Goal: Information Seeking & Learning: Learn about a topic

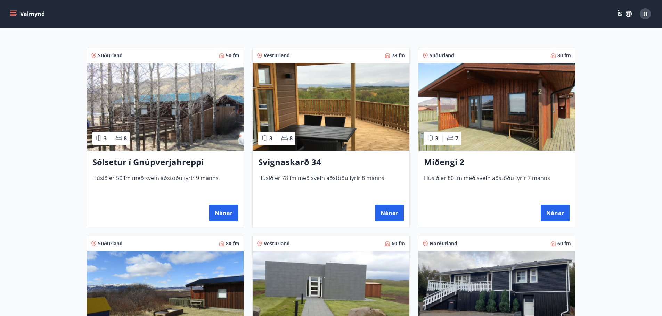
scroll to position [109, 0]
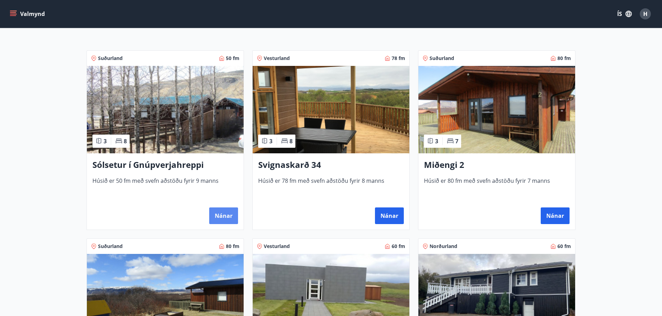
click at [224, 216] on button "Nánar" at bounding box center [223, 216] width 29 height 17
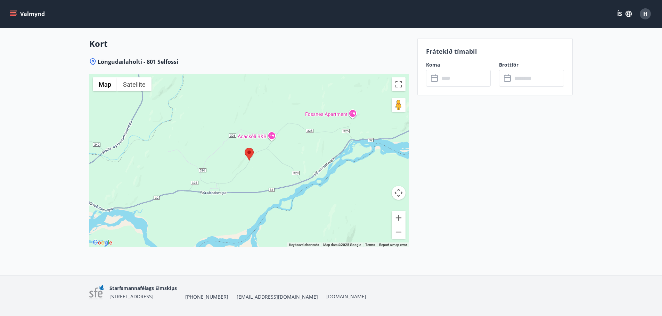
scroll to position [1036, 0]
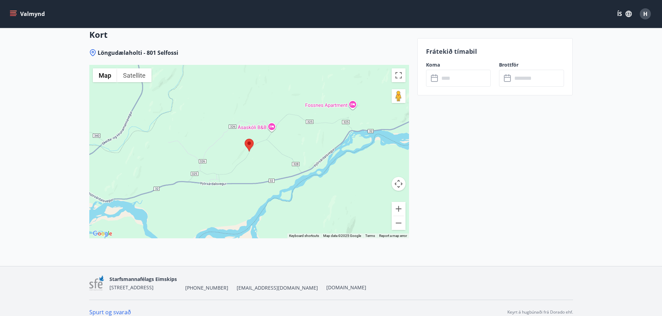
click at [255, 163] on div at bounding box center [248, 152] width 319 height 174
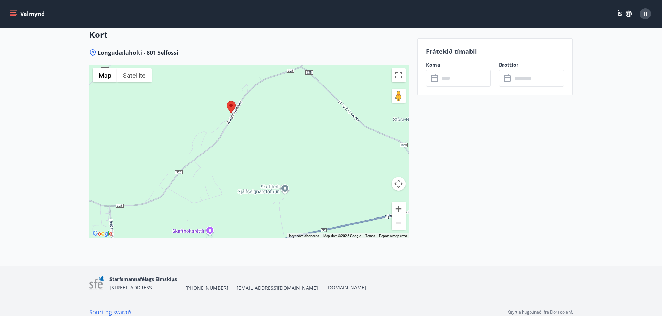
drag, startPoint x: 230, startPoint y: 105, endPoint x: 315, endPoint y: 157, distance: 99.4
click at [315, 157] on div at bounding box center [248, 152] width 319 height 174
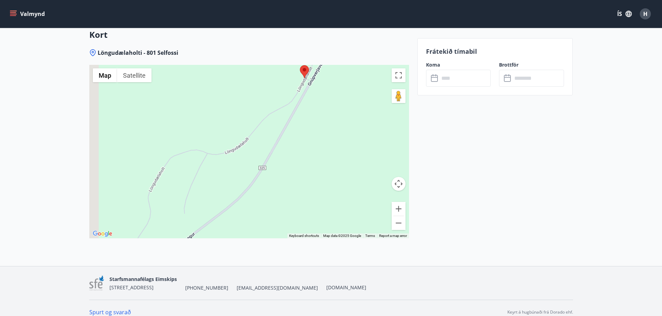
drag, startPoint x: 263, startPoint y: 138, endPoint x: 450, endPoint y: 230, distance: 208.1
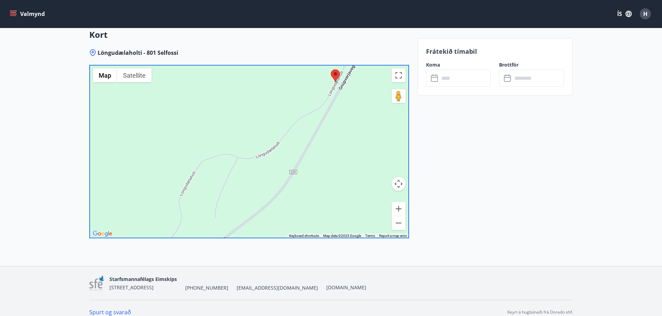
drag, startPoint x: 356, startPoint y: 146, endPoint x: 403, endPoint y: 111, distance: 58.8
click at [393, 115] on div at bounding box center [248, 152] width 319 height 174
drag, startPoint x: 232, startPoint y: 165, endPoint x: 254, endPoint y: 126, distance: 44.2
click at [252, 128] on div at bounding box center [248, 152] width 319 height 174
drag, startPoint x: 228, startPoint y: 164, endPoint x: 232, endPoint y: 97, distance: 67.1
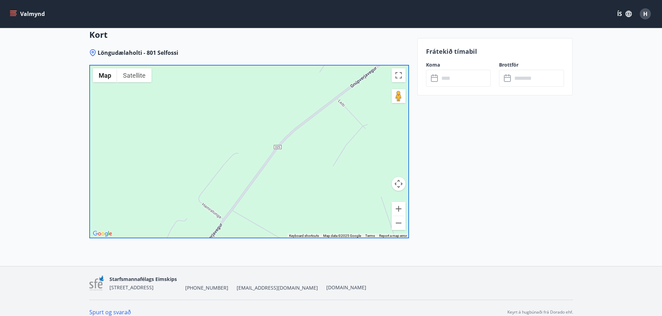
click at [233, 102] on div at bounding box center [248, 152] width 319 height 174
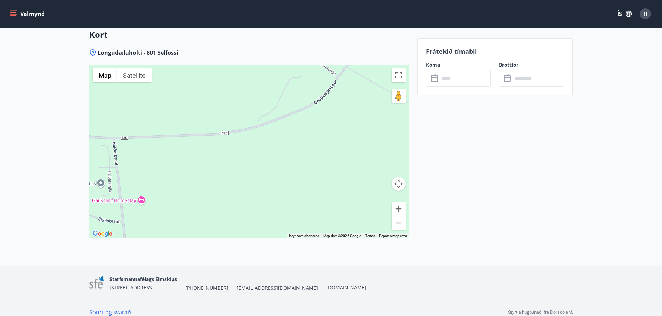
drag, startPoint x: 224, startPoint y: 152, endPoint x: 331, endPoint y: 152, distance: 106.3
click at [331, 152] on div at bounding box center [248, 152] width 319 height 174
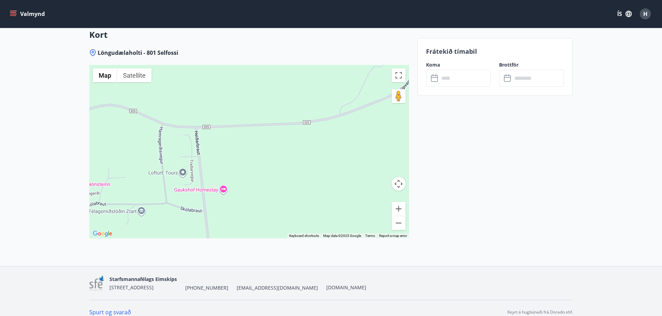
drag, startPoint x: 221, startPoint y: 178, endPoint x: 304, endPoint y: 166, distance: 84.6
click at [304, 166] on div at bounding box center [248, 152] width 319 height 174
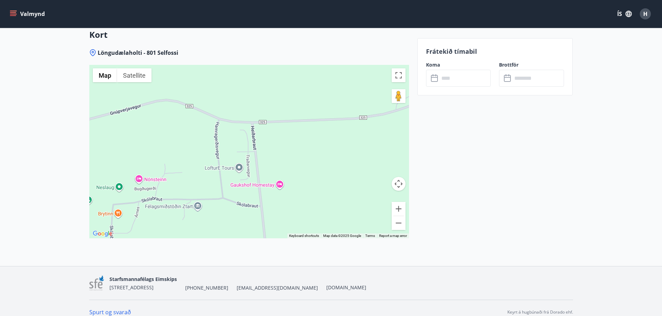
drag, startPoint x: 303, startPoint y: 166, endPoint x: 385, endPoint y: 155, distance: 82.8
click at [385, 155] on div at bounding box center [248, 152] width 319 height 174
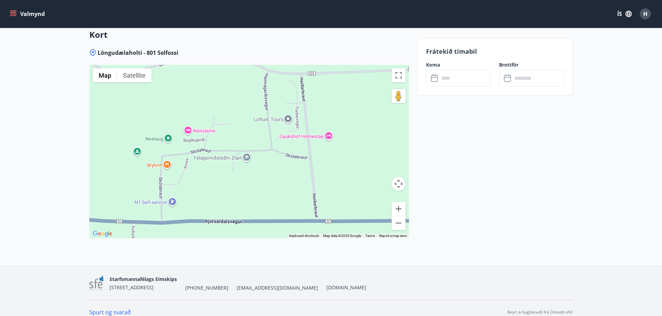
drag, startPoint x: 389, startPoint y: 153, endPoint x: 411, endPoint y: 112, distance: 47.6
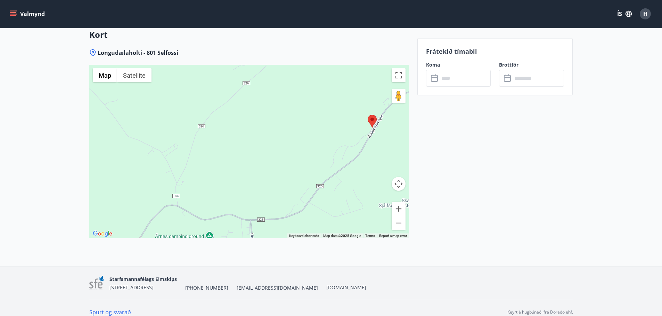
drag, startPoint x: 338, startPoint y: 123, endPoint x: 275, endPoint y: 169, distance: 78.1
click at [272, 180] on div at bounding box center [248, 152] width 319 height 174
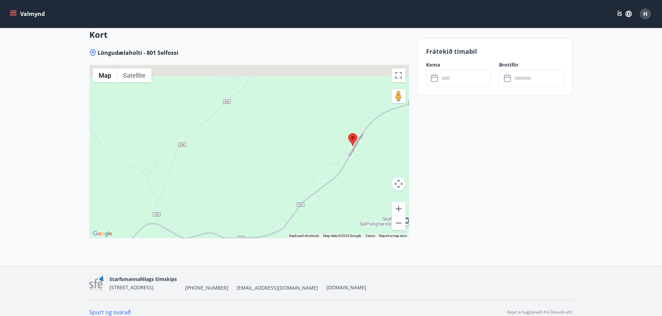
drag, startPoint x: 323, startPoint y: 106, endPoint x: 247, endPoint y: 156, distance: 91.2
click at [247, 155] on div at bounding box center [248, 152] width 319 height 174
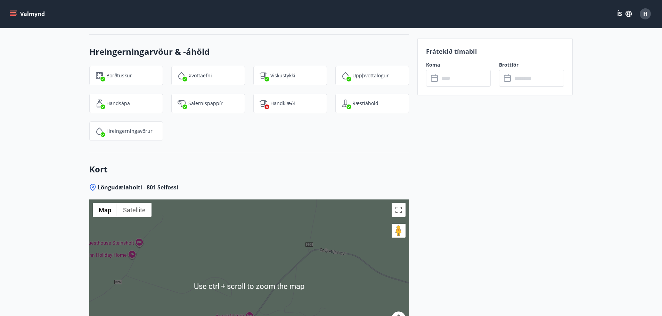
scroll to position [897, 0]
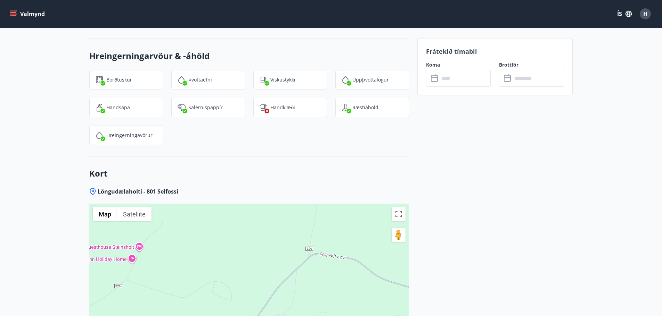
click at [222, 250] on div at bounding box center [248, 291] width 319 height 174
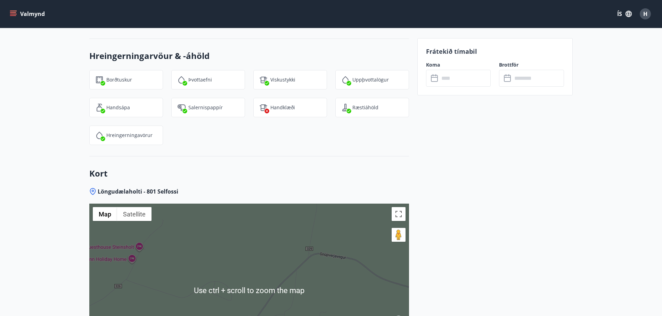
scroll to position [1036, 0]
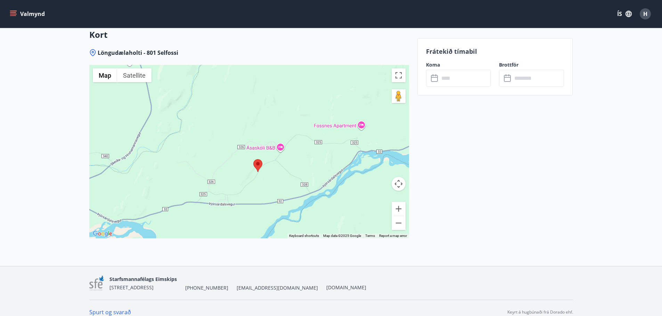
drag, startPoint x: 239, startPoint y: 138, endPoint x: 244, endPoint y: 106, distance: 31.9
click at [244, 106] on div at bounding box center [248, 152] width 319 height 174
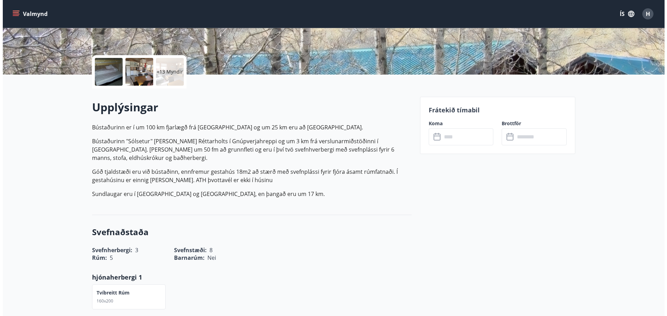
scroll to position [133, 0]
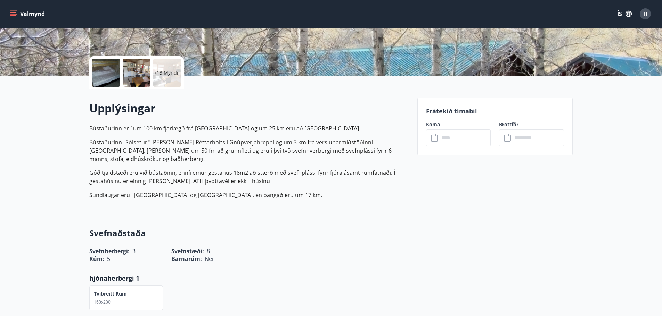
click at [164, 76] on p "+13 Myndir" at bounding box center [167, 72] width 26 height 7
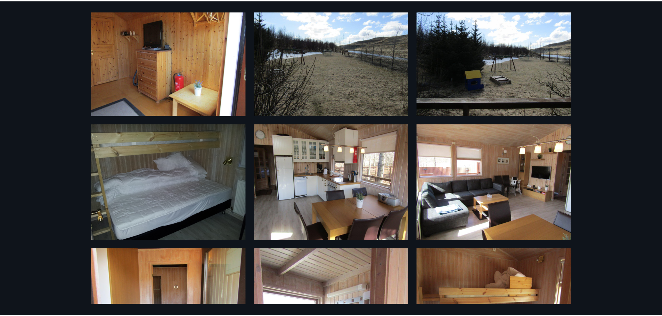
scroll to position [0, 0]
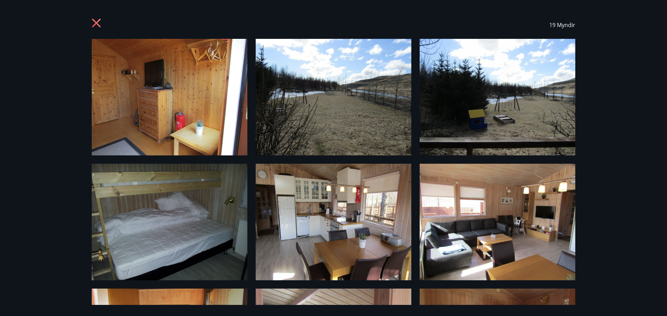
click at [95, 24] on icon at bounding box center [96, 23] width 9 height 9
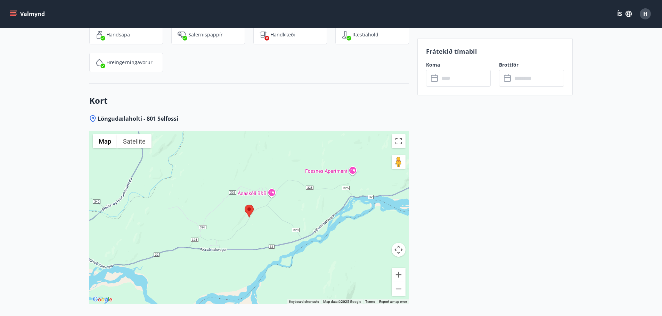
scroll to position [972, 0]
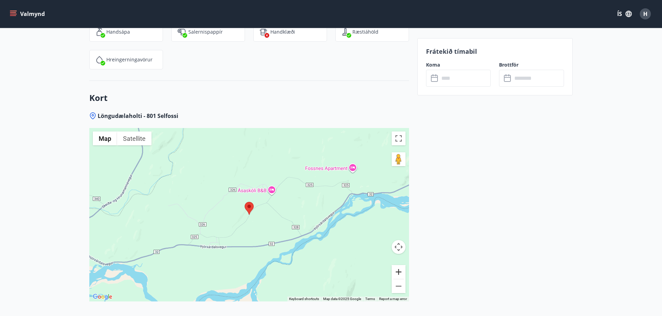
click at [397, 265] on button "Zoom in" at bounding box center [398, 272] width 14 height 14
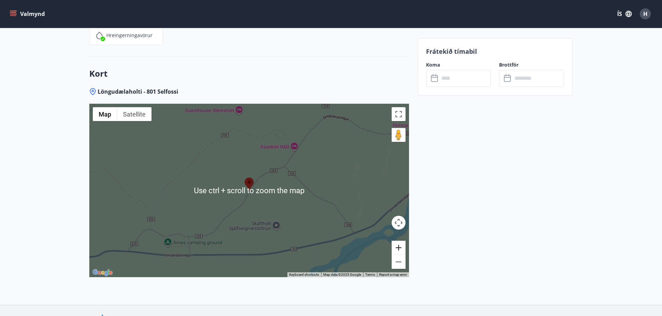
scroll to position [1007, 0]
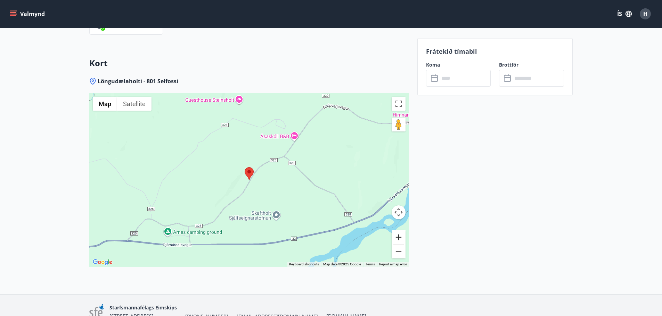
click at [399, 231] on button "Zoom in" at bounding box center [398, 238] width 14 height 14
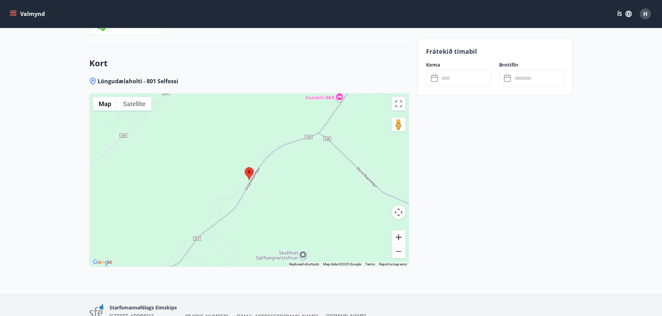
click at [399, 231] on button "Zoom in" at bounding box center [398, 238] width 14 height 14
drag, startPoint x: 295, startPoint y: 171, endPoint x: 366, endPoint y: 91, distance: 106.8
click at [366, 93] on div at bounding box center [248, 180] width 319 height 174
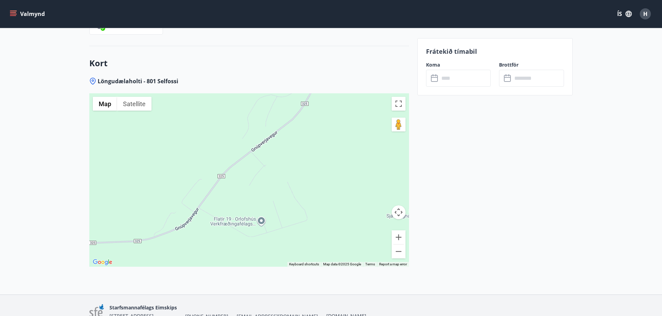
drag, startPoint x: 255, startPoint y: 207, endPoint x: 263, endPoint y: 172, distance: 35.6
click at [263, 172] on div at bounding box center [248, 180] width 319 height 174
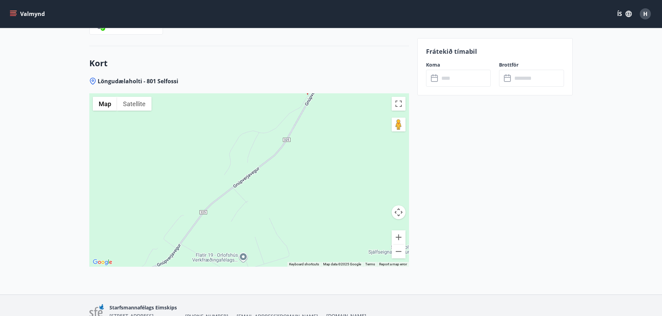
drag, startPoint x: 303, startPoint y: 162, endPoint x: 284, endPoint y: 199, distance: 41.5
click at [284, 199] on div at bounding box center [248, 180] width 319 height 174
click at [399, 231] on button "Zoom in" at bounding box center [398, 238] width 14 height 14
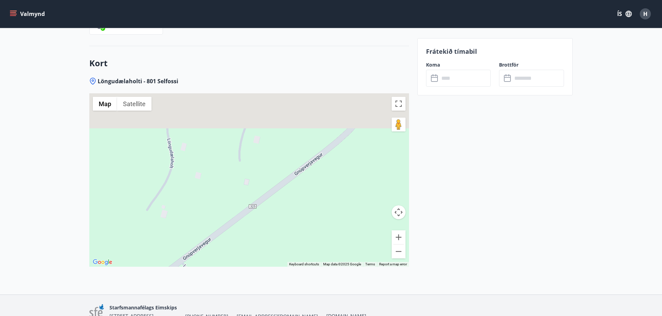
drag, startPoint x: 189, startPoint y: 125, endPoint x: 188, endPoint y: 208, distance: 82.7
click at [185, 202] on div at bounding box center [248, 180] width 319 height 174
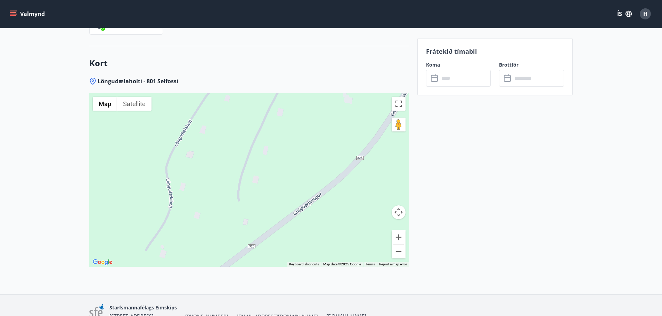
drag, startPoint x: 253, startPoint y: 132, endPoint x: 224, endPoint y: 197, distance: 71.3
click at [225, 197] on div at bounding box center [248, 180] width 319 height 174
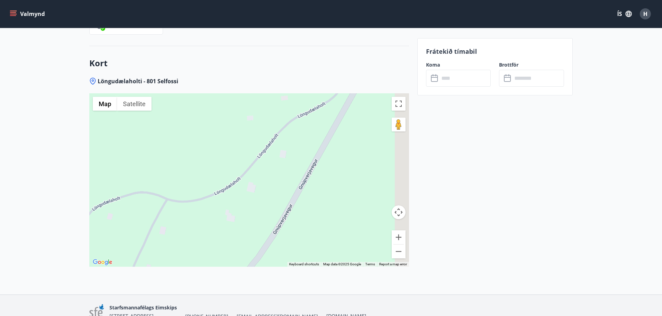
drag, startPoint x: 235, startPoint y: 179, endPoint x: 199, endPoint y: 190, distance: 38.4
click at [199, 190] on div at bounding box center [248, 180] width 319 height 174
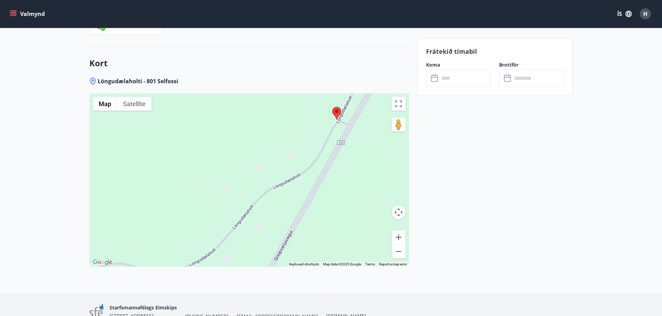
drag, startPoint x: 256, startPoint y: 144, endPoint x: 280, endPoint y: 201, distance: 61.7
click at [285, 200] on div at bounding box center [248, 180] width 319 height 174
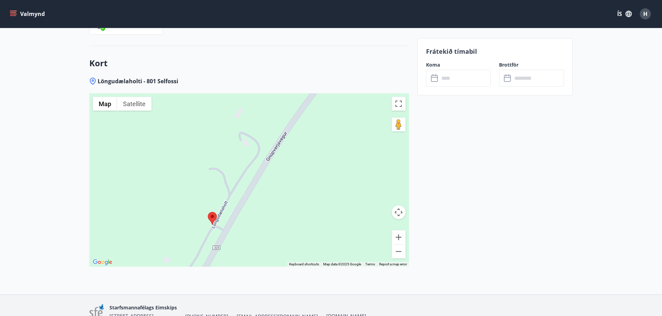
drag, startPoint x: 301, startPoint y: 152, endPoint x: 177, endPoint y: 230, distance: 146.4
click at [177, 230] on div at bounding box center [248, 180] width 319 height 174
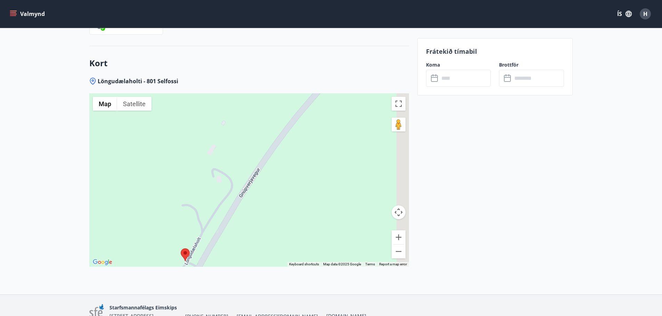
drag, startPoint x: 251, startPoint y: 132, endPoint x: 181, endPoint y: 172, distance: 80.7
click at [183, 172] on div at bounding box center [248, 180] width 319 height 174
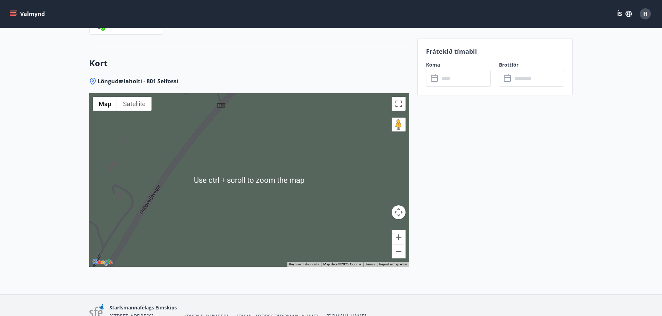
scroll to position [1036, 0]
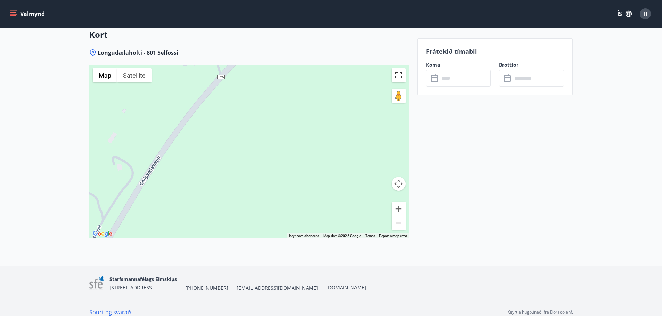
click at [401, 68] on button "Toggle fullscreen view" at bounding box center [398, 75] width 14 height 14
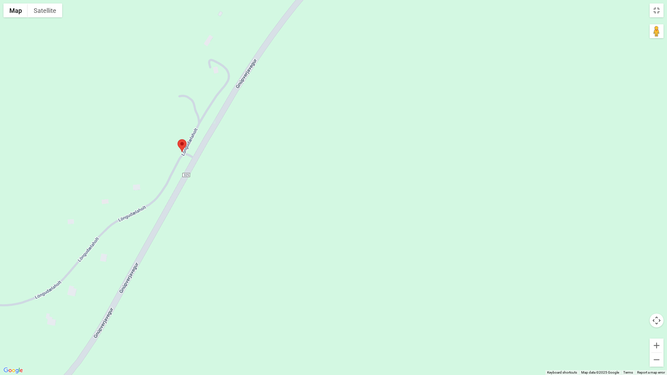
drag, startPoint x: 145, startPoint y: 101, endPoint x: 277, endPoint y: 111, distance: 132.3
click at [277, 111] on div at bounding box center [333, 187] width 667 height 375
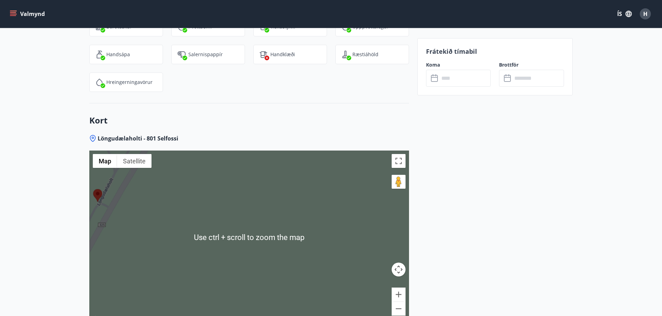
scroll to position [942, 0]
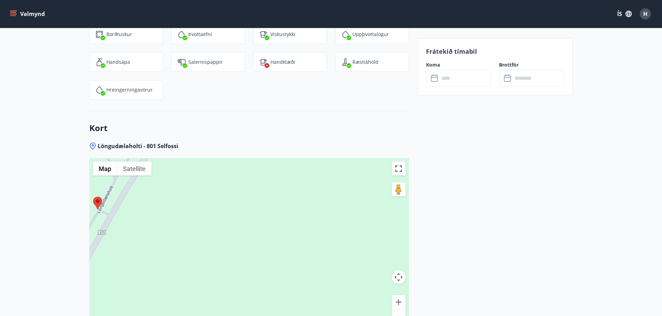
click at [401, 162] on button "Toggle fullscreen view" at bounding box center [398, 169] width 14 height 14
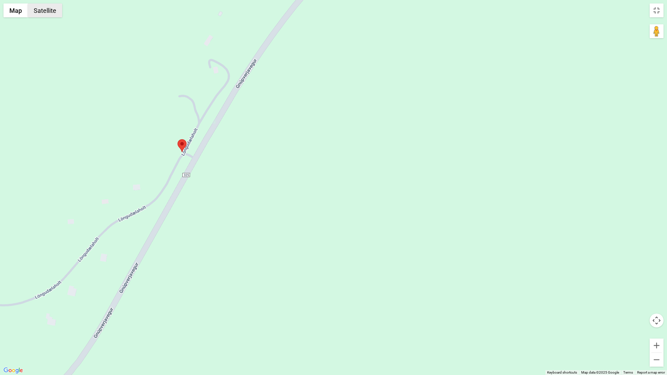
click at [49, 11] on button "Satellite" at bounding box center [45, 10] width 34 height 14
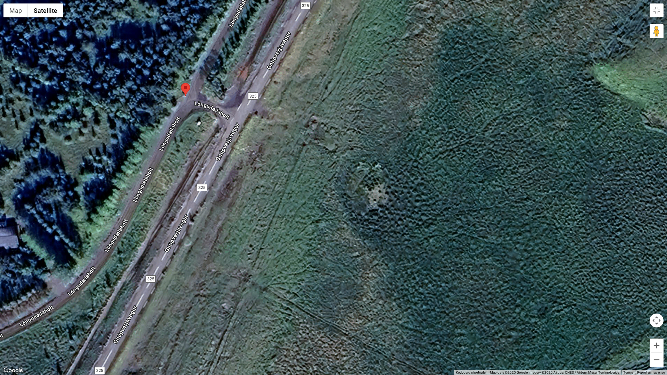
drag, startPoint x: 95, startPoint y: 87, endPoint x: 219, endPoint y: 83, distance: 124.4
click at [219, 83] on div at bounding box center [333, 187] width 667 height 375
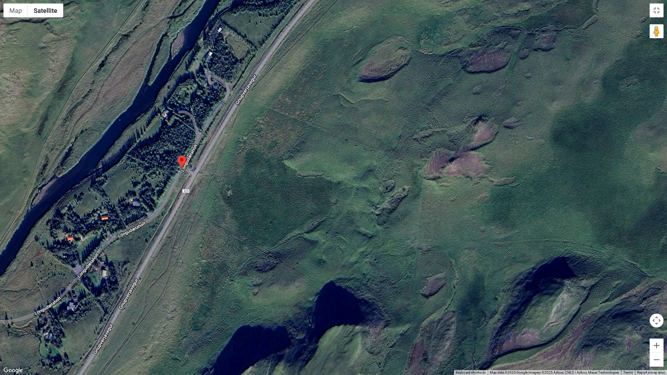
drag, startPoint x: 280, startPoint y: 59, endPoint x: 265, endPoint y: 138, distance: 80.1
click at [265, 138] on div at bounding box center [333, 187] width 667 height 375
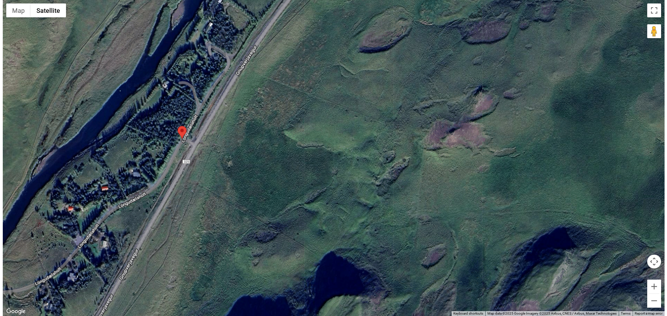
scroll to position [167, 0]
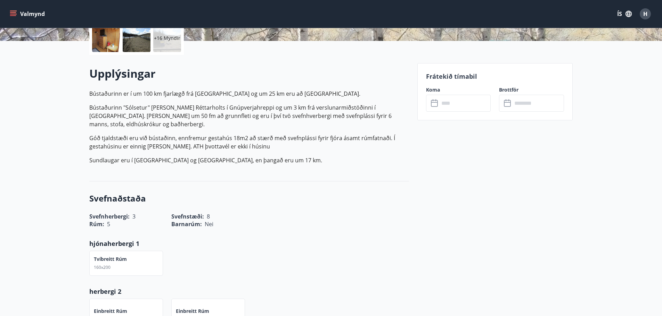
click at [134, 48] on div at bounding box center [137, 38] width 28 height 28
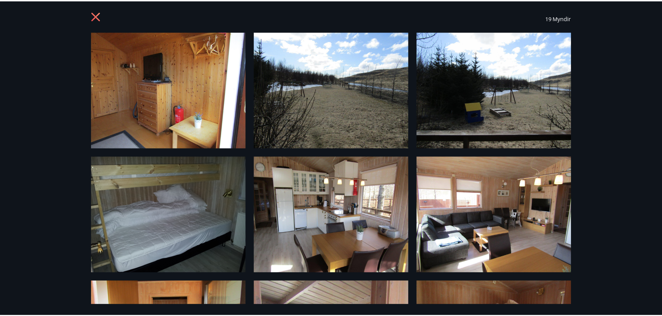
scroll to position [0, 0]
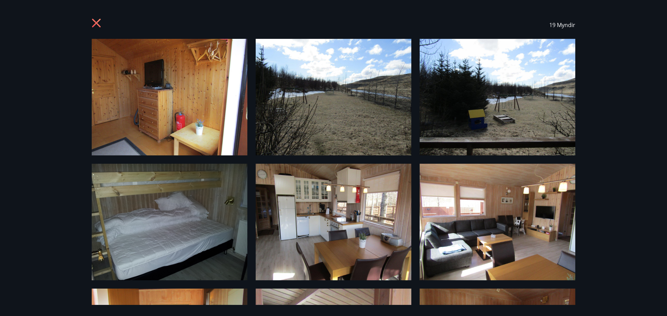
click at [96, 23] on icon at bounding box center [96, 23] width 2 height 2
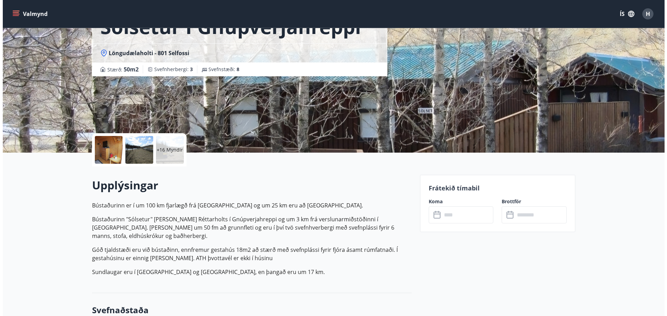
scroll to position [28, 0]
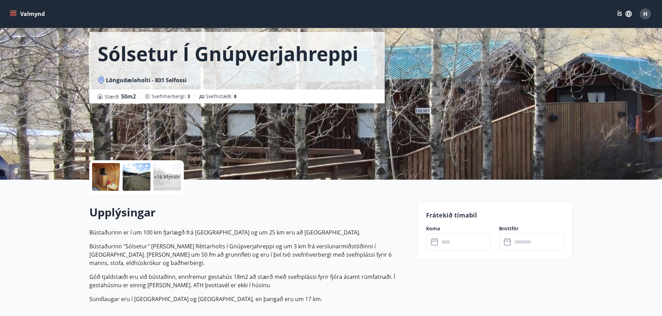
click at [173, 176] on p "+16 Myndir" at bounding box center [167, 177] width 26 height 7
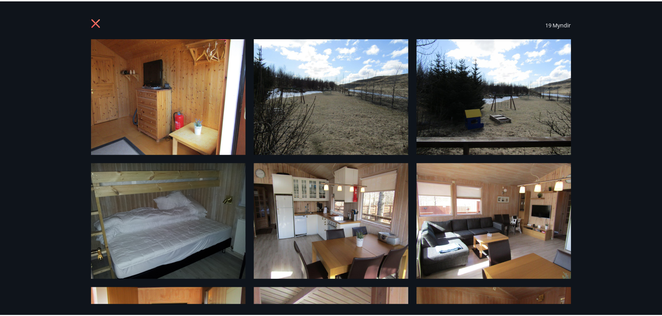
scroll to position [0, 0]
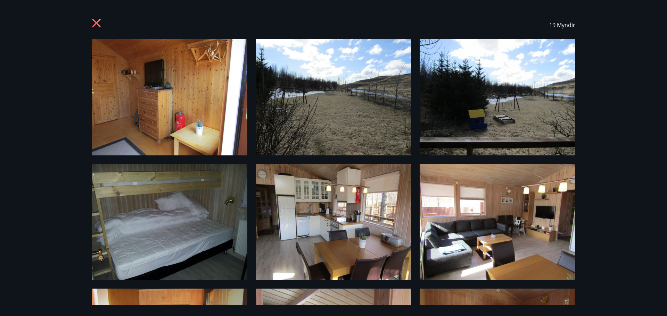
click at [94, 25] on icon at bounding box center [96, 23] width 9 height 9
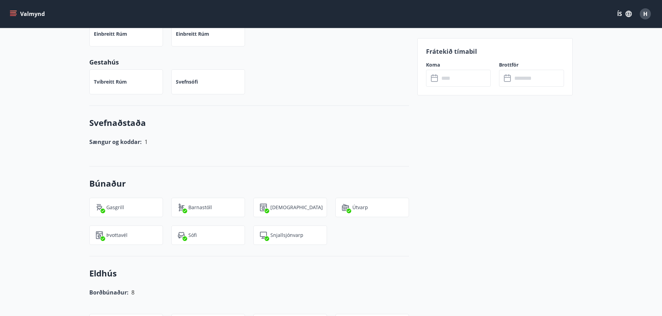
scroll to position [445, 0]
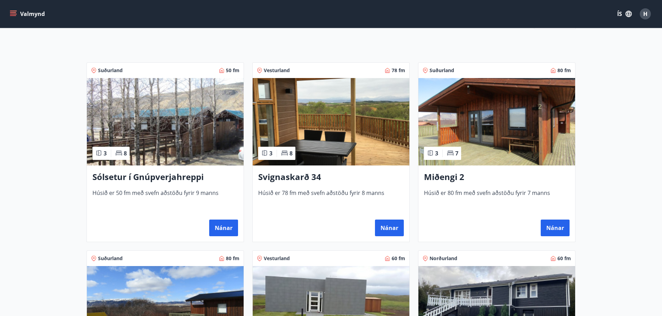
scroll to position [104, 0]
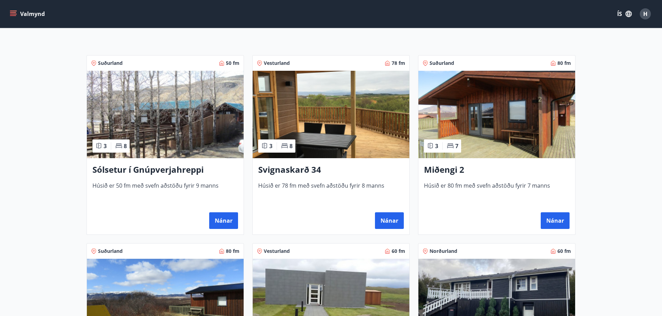
click at [304, 167] on h3 "Svignaskarð 34" at bounding box center [330, 170] width 145 height 13
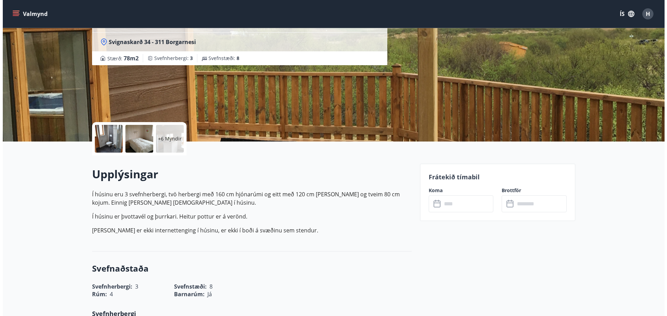
scroll to position [69, 0]
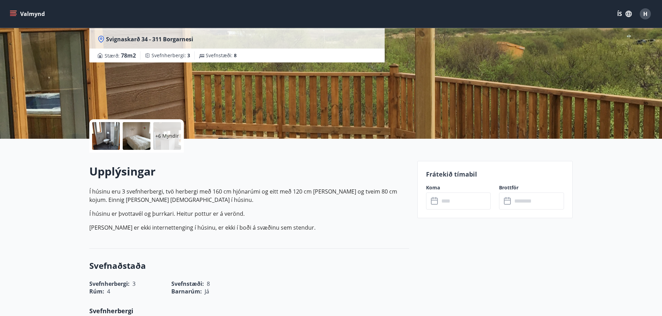
click at [165, 136] on p "+6 Myndir" at bounding box center [167, 136] width 24 height 7
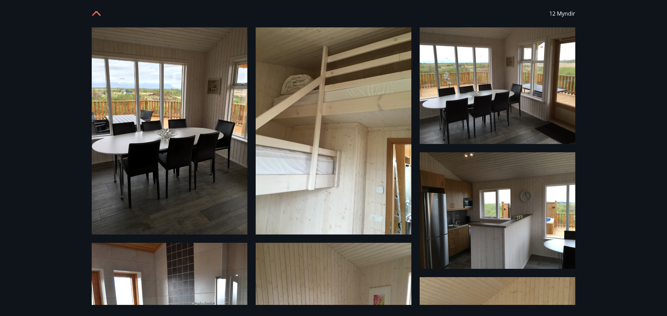
scroll to position [5, 0]
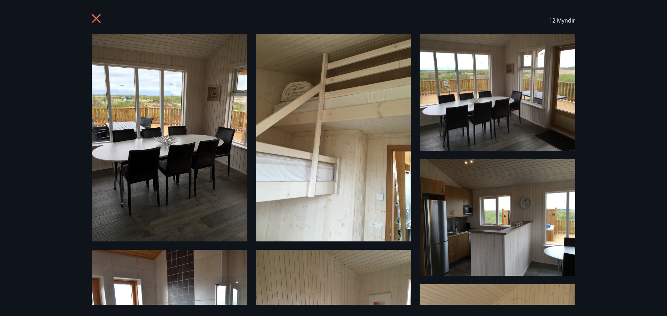
click at [300, 188] on img at bounding box center [334, 137] width 156 height 207
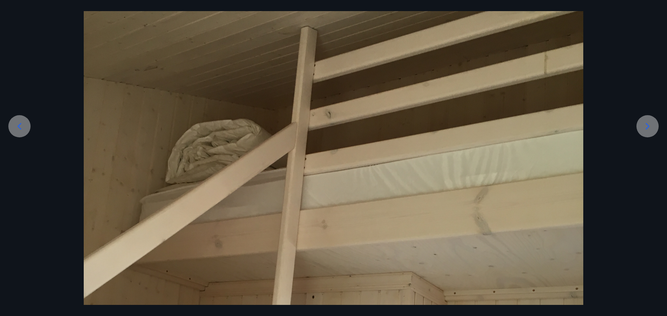
scroll to position [52, 0]
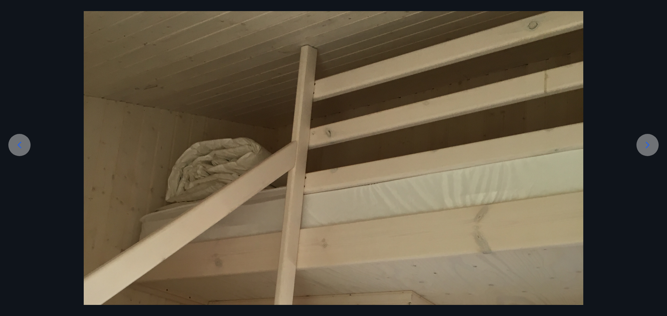
click at [647, 145] on icon at bounding box center [647, 145] width 11 height 11
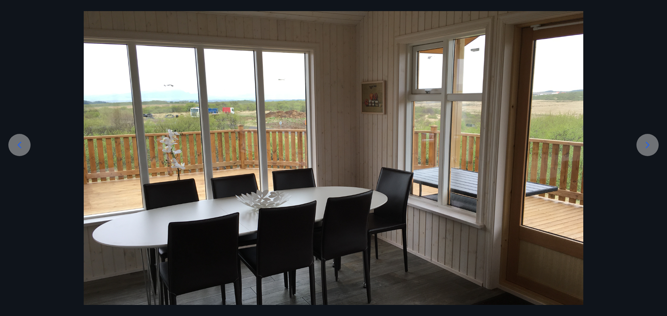
click at [647, 145] on icon at bounding box center [647, 145] width 11 height 11
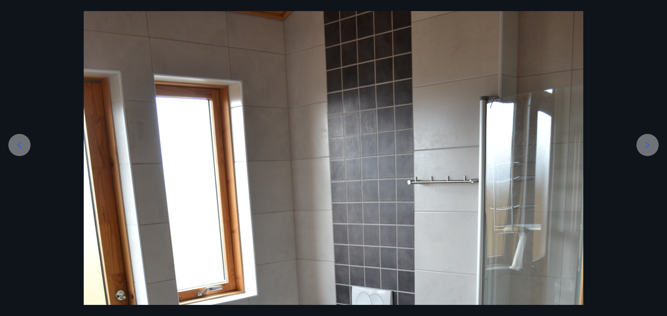
click at [647, 145] on icon at bounding box center [647, 145] width 11 height 11
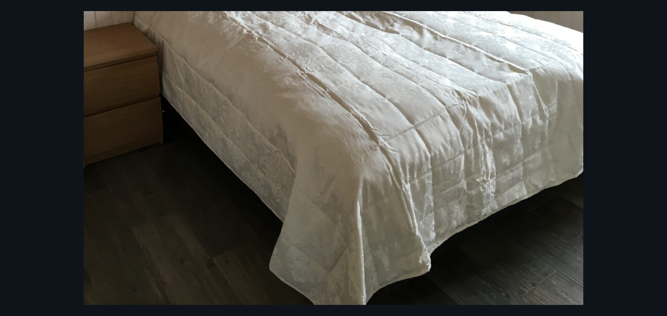
scroll to position [260, 0]
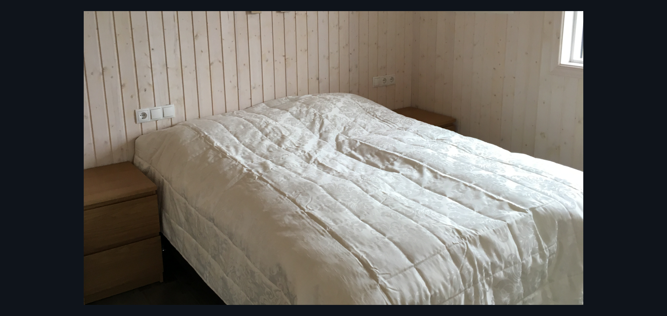
click at [609, 120] on div at bounding box center [333, 111] width 667 height 666
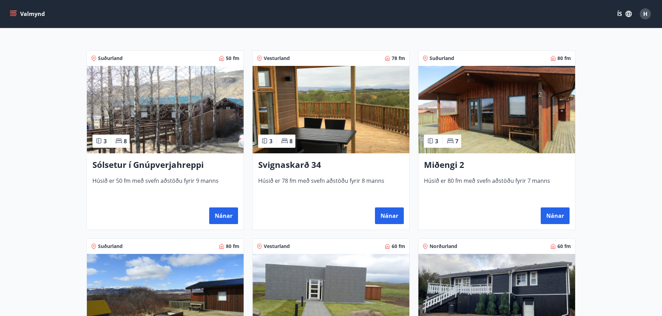
scroll to position [248, 0]
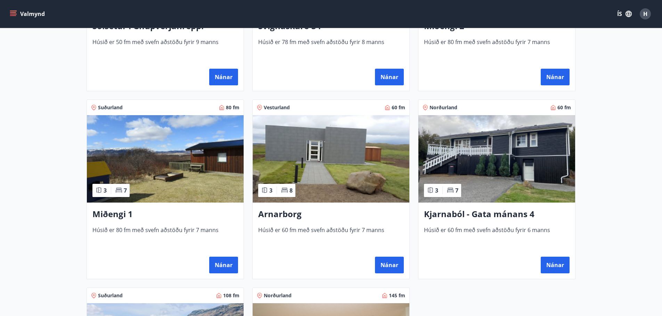
click at [155, 167] on img at bounding box center [165, 159] width 157 height 88
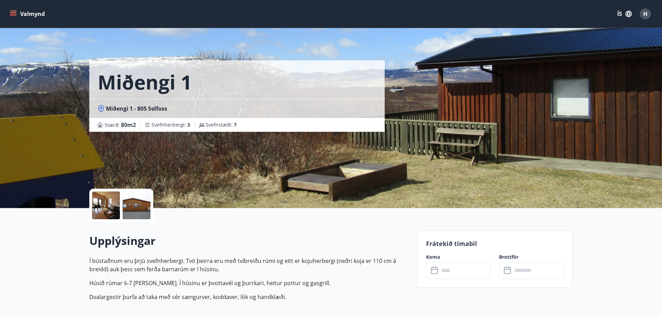
click at [107, 202] on div at bounding box center [106, 206] width 28 height 28
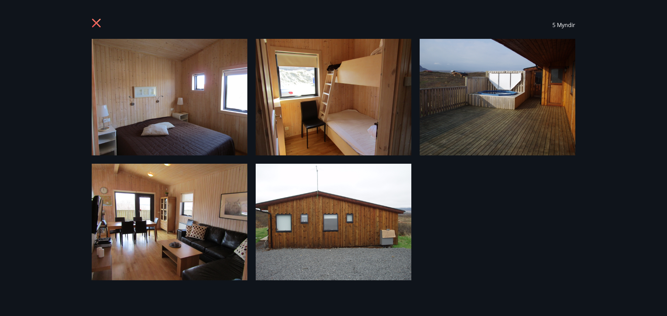
click at [95, 20] on icon at bounding box center [97, 23] width 11 height 11
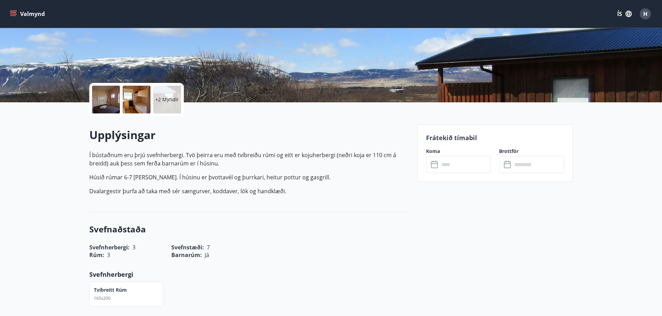
scroll to position [104, 0]
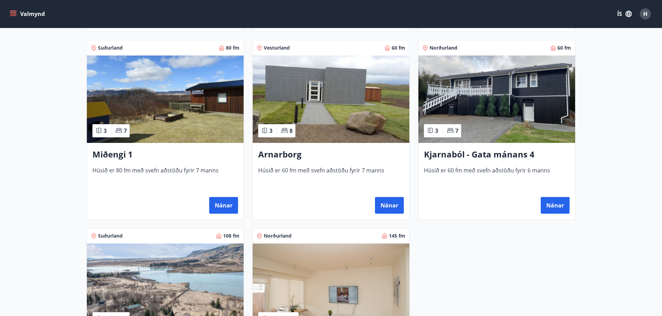
scroll to position [382, 0]
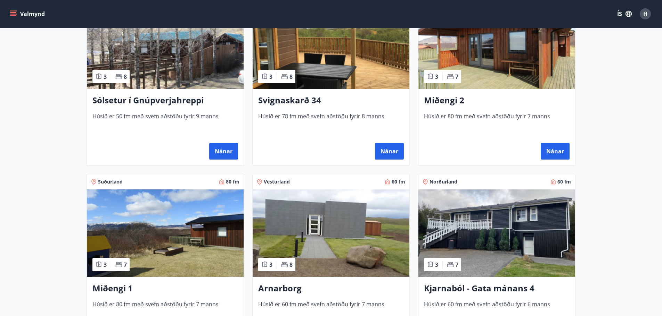
click at [196, 242] on img at bounding box center [165, 234] width 157 height 88
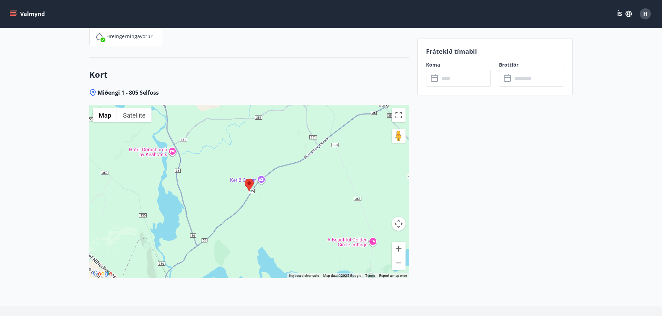
scroll to position [972, 0]
click at [398, 116] on button "Toggle fullscreen view" at bounding box center [398, 115] width 14 height 14
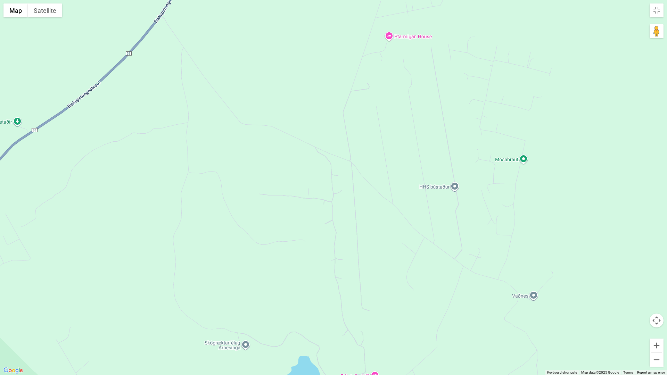
drag, startPoint x: 251, startPoint y: 116, endPoint x: 377, endPoint y: 268, distance: 197.6
click at [379, 282] on div at bounding box center [333, 187] width 667 height 375
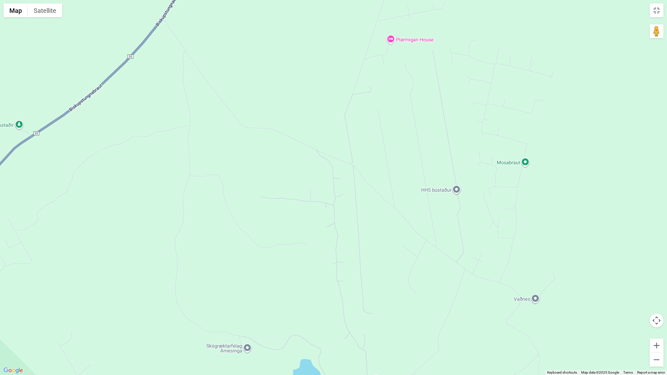
drag, startPoint x: 249, startPoint y: 95, endPoint x: 254, endPoint y: 240, distance: 144.9
click at [255, 240] on div at bounding box center [333, 187] width 667 height 375
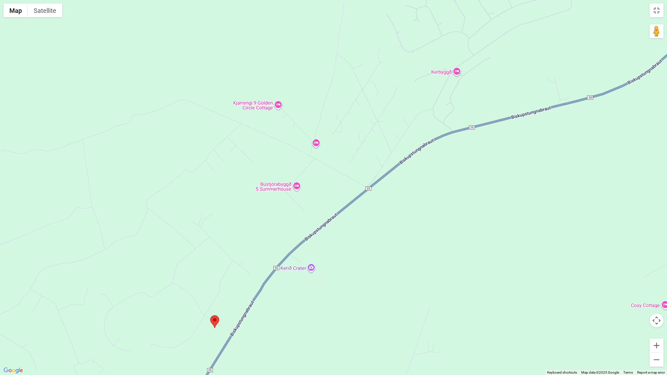
drag, startPoint x: 256, startPoint y: 212, endPoint x: 266, endPoint y: 184, distance: 29.5
click at [266, 184] on div at bounding box center [333, 187] width 667 height 375
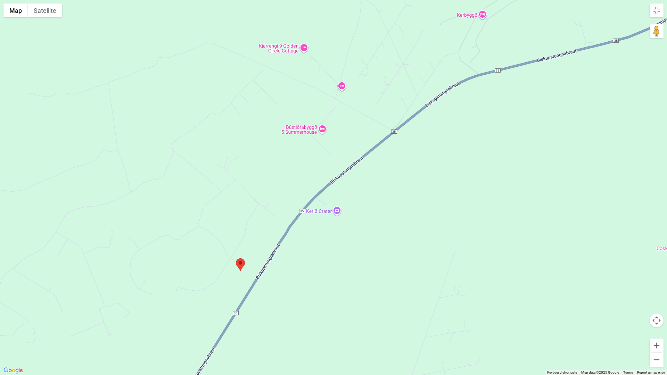
drag, startPoint x: 264, startPoint y: 326, endPoint x: 283, endPoint y: 282, distance: 47.9
click at [283, 282] on div at bounding box center [333, 187] width 667 height 375
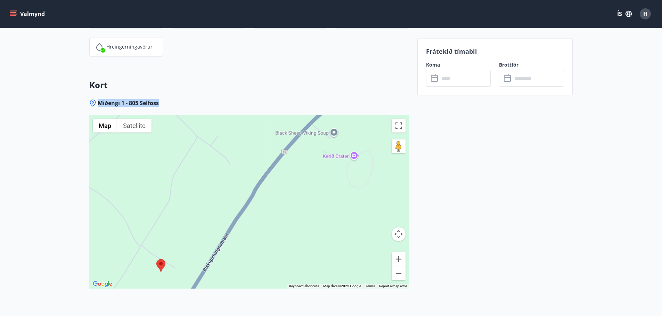
drag, startPoint x: 157, startPoint y: 103, endPoint x: 99, endPoint y: 101, distance: 57.7
click at [99, 101] on div "Miðengi 1 - 805 Selfoss" at bounding box center [248, 103] width 319 height 8
copy span "Miðengi 1 - 805 Selfoss"
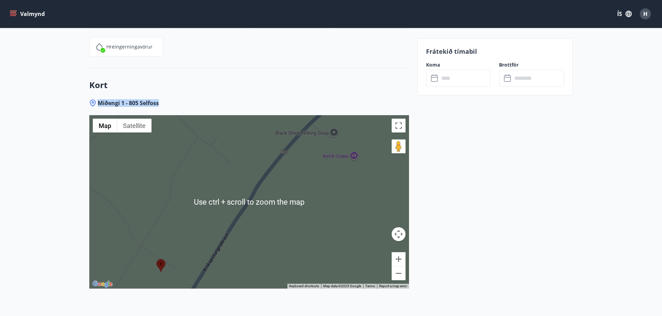
scroll to position [996, 0]
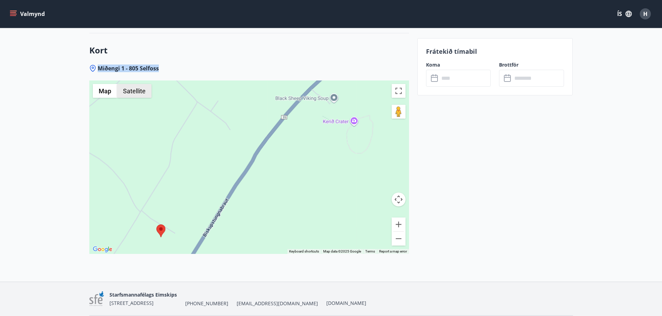
click at [144, 92] on button "Satellite" at bounding box center [134, 91] width 34 height 14
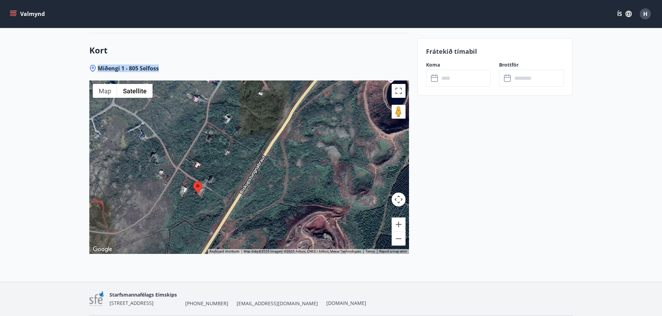
drag, startPoint x: 208, startPoint y: 193, endPoint x: 246, endPoint y: 150, distance: 57.4
click at [246, 150] on div at bounding box center [248, 168] width 319 height 174
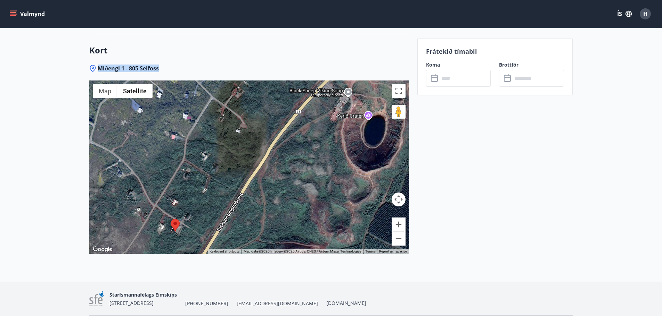
drag, startPoint x: 327, startPoint y: 156, endPoint x: 304, endPoint y: 196, distance: 45.7
click at [304, 196] on div at bounding box center [248, 168] width 319 height 174
